Goal: Information Seeking & Learning: Learn about a topic

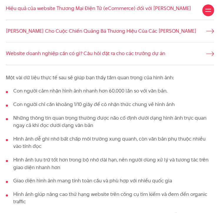
scroll to position [312, 0]
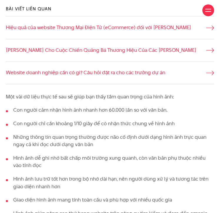
scroll to position [293, 0]
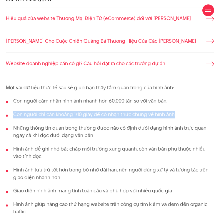
drag, startPoint x: 12, startPoint y: 114, endPoint x: 173, endPoint y: 113, distance: 161.2
click at [173, 113] on li "Con người chỉ cần khoảng 1/10 giây để có nhận thức chung về hình ảnh" at bounding box center [110, 115] width 209 height 8
copy li "Con người chỉ cần khoảng 1/10 giây để có nhận thức chung về hình ảnh"
